Goal: Complete application form

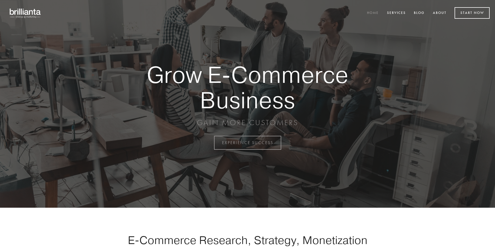
scroll to position [1403, 0]
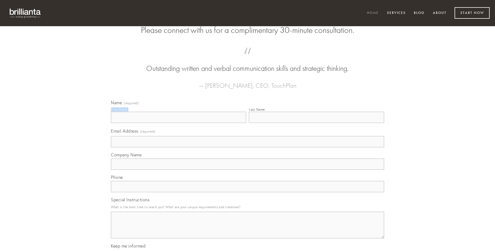
type input "[PERSON_NAME]"
click at [316, 123] on input "Last Name" at bounding box center [316, 117] width 135 height 11
type input "[PERSON_NAME]"
click at [247, 147] on input "Email Address (required)" at bounding box center [247, 141] width 273 height 11
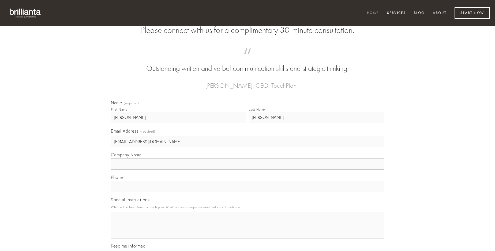
type input "[EMAIL_ADDRESS][DOMAIN_NAME]"
click at [247, 170] on input "Company Name" at bounding box center [247, 164] width 273 height 11
type input "sopor"
click at [247, 192] on input "text" at bounding box center [247, 186] width 273 height 11
click at [247, 230] on textarea "Special Instructions" at bounding box center [247, 225] width 273 height 27
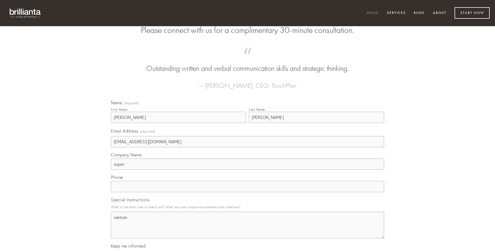
type textarea "centum"
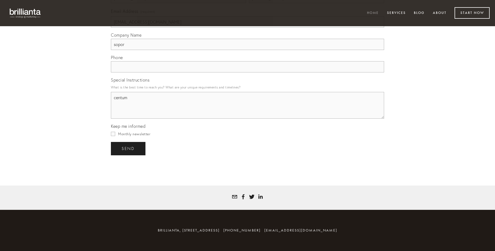
click at [128, 149] on span "send" at bounding box center [127, 148] width 13 height 5
